Goal: Contribute content: Contribute content

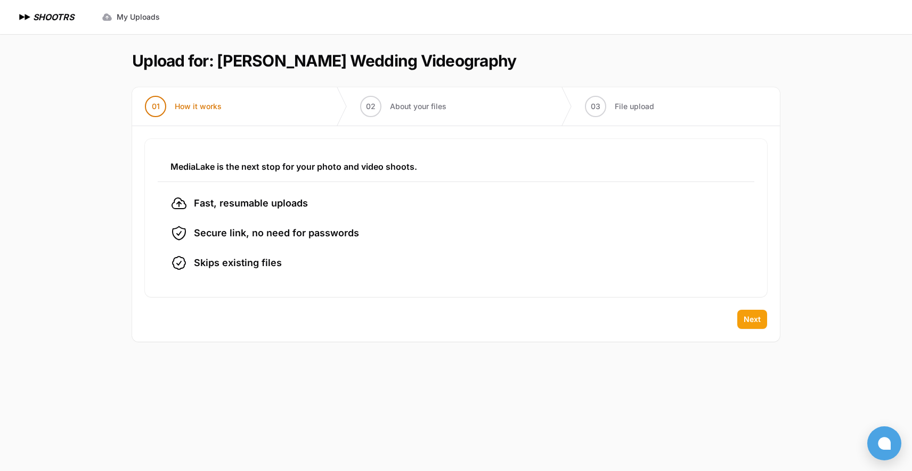
click at [757, 321] on span "Next" at bounding box center [751, 319] width 17 height 11
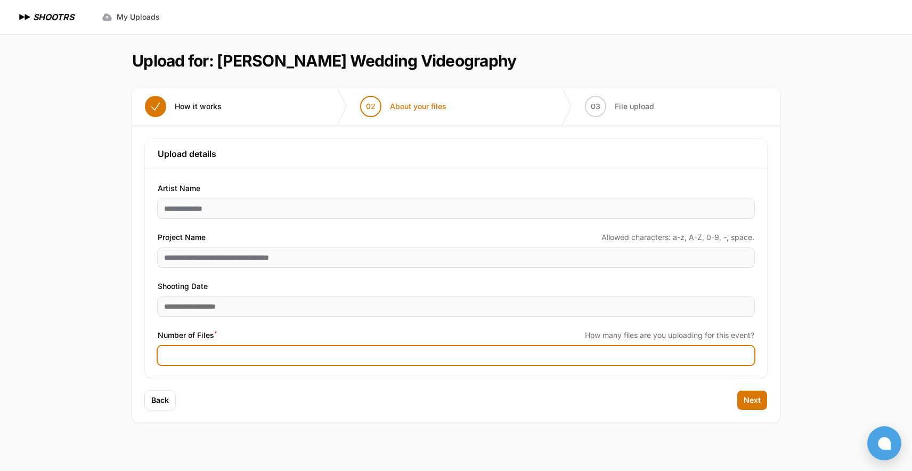
click at [716, 355] on input "Number of Files *" at bounding box center [456, 355] width 596 height 19
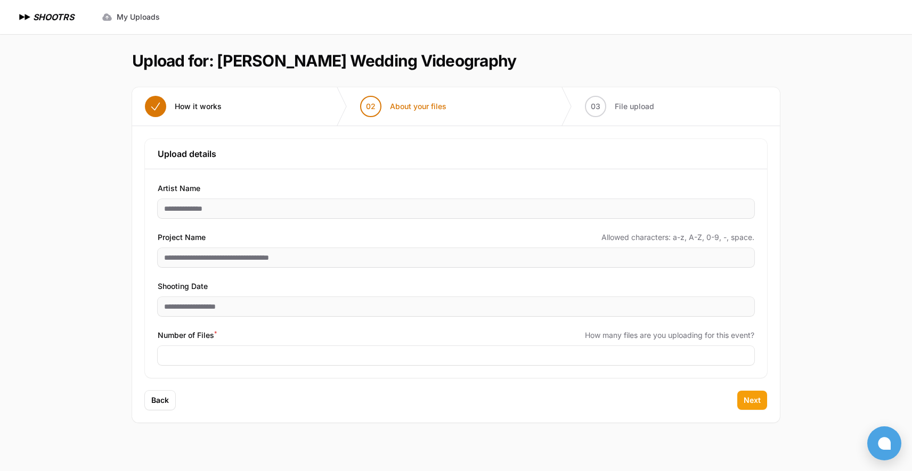
click at [759, 396] on span "Next" at bounding box center [751, 400] width 17 height 11
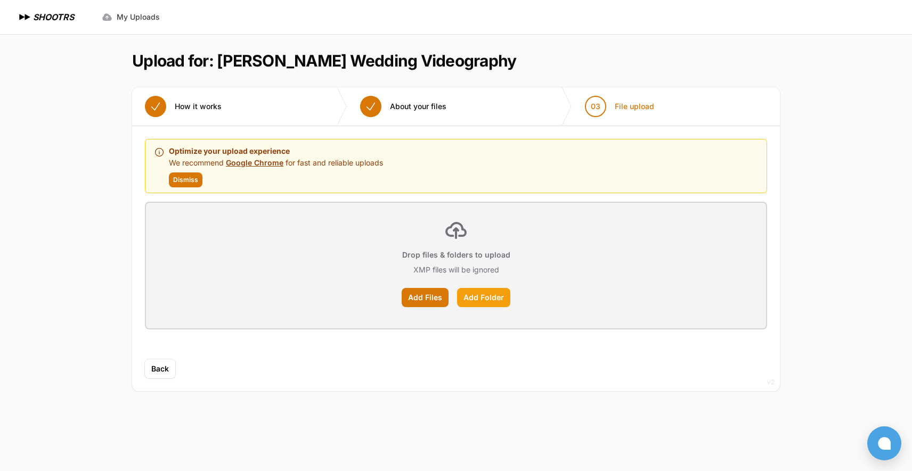
click at [479, 299] on label "Add Folder" at bounding box center [483, 297] width 53 height 19
click at [0, 0] on input "Add Folder" at bounding box center [0, 0] width 0 height 0
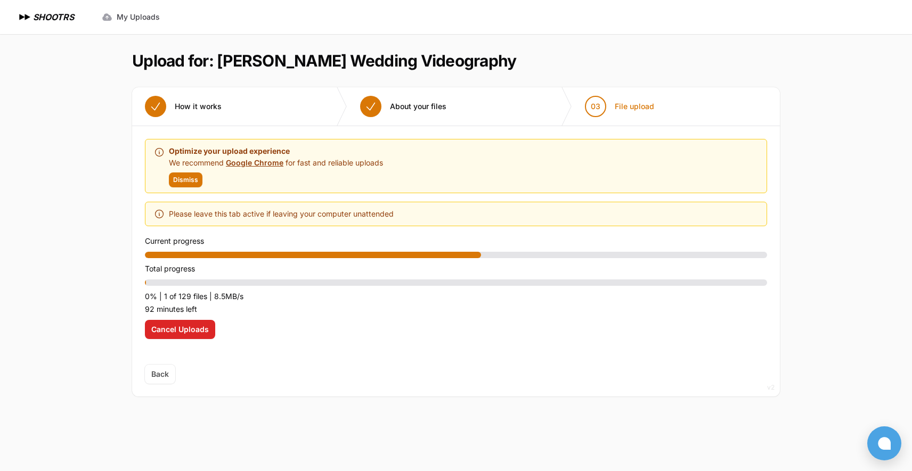
click at [157, 374] on span "Back" at bounding box center [160, 374] width 30 height 19
click at [188, 336] on button "Cancel Uploads" at bounding box center [180, 329] width 70 height 19
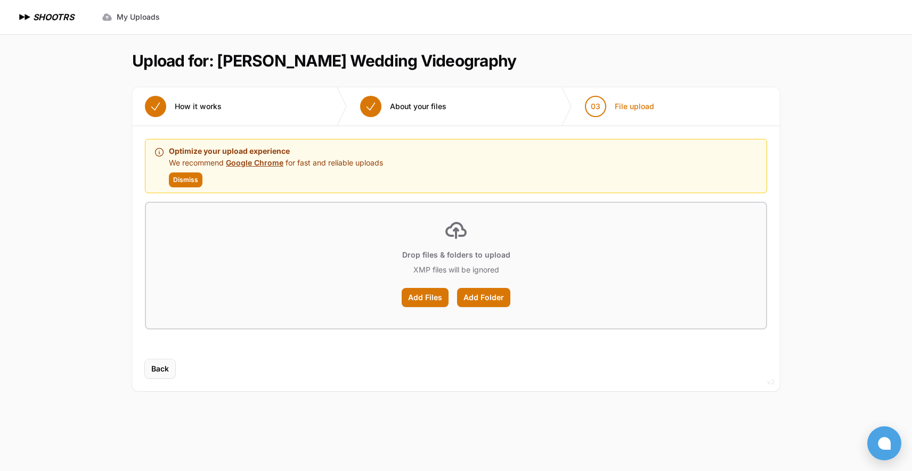
click at [160, 368] on span "Back" at bounding box center [160, 369] width 18 height 11
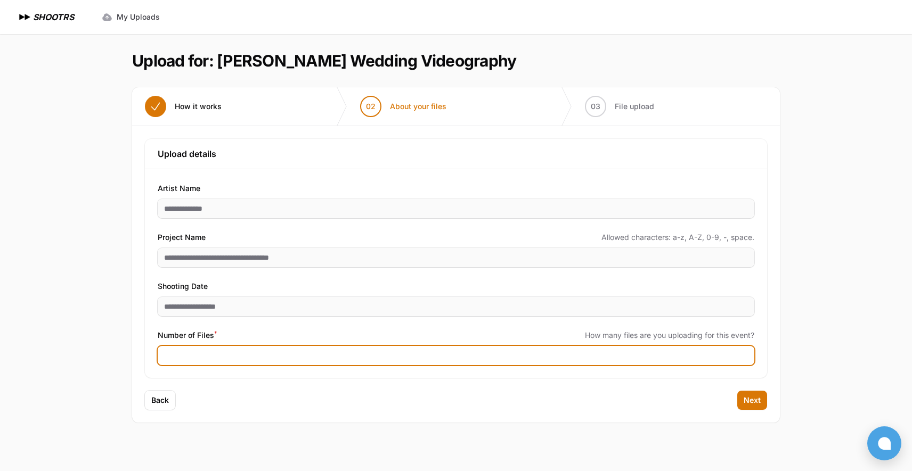
click at [170, 358] on input "***" at bounding box center [456, 355] width 596 height 19
type input "***"
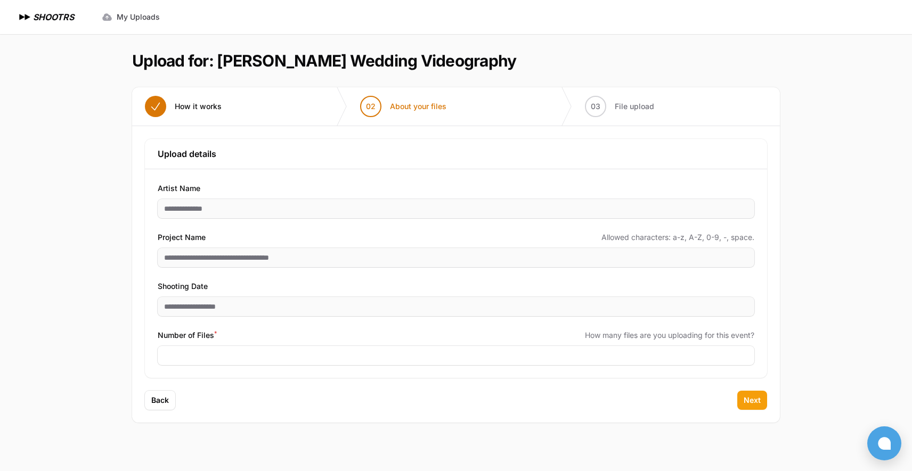
click at [747, 399] on span "Next" at bounding box center [751, 400] width 17 height 11
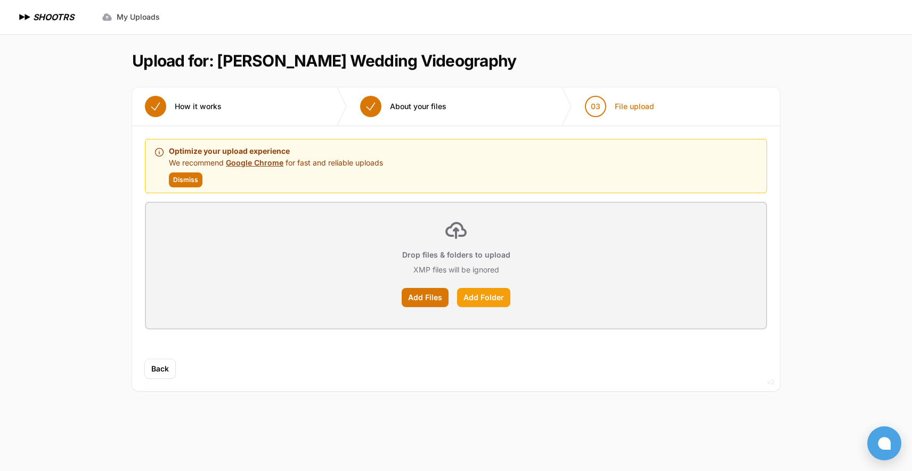
click at [490, 296] on label "Add Folder" at bounding box center [483, 297] width 53 height 19
click at [0, 0] on input "Add Folder" at bounding box center [0, 0] width 0 height 0
